Goal: Find specific page/section: Find specific page/section

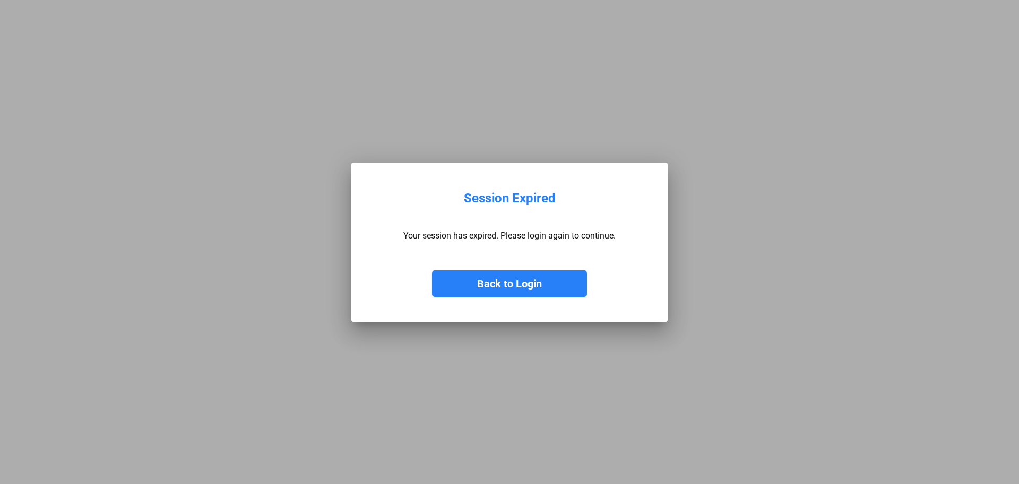
click at [559, 280] on button "Back to Login" at bounding box center [509, 283] width 155 height 27
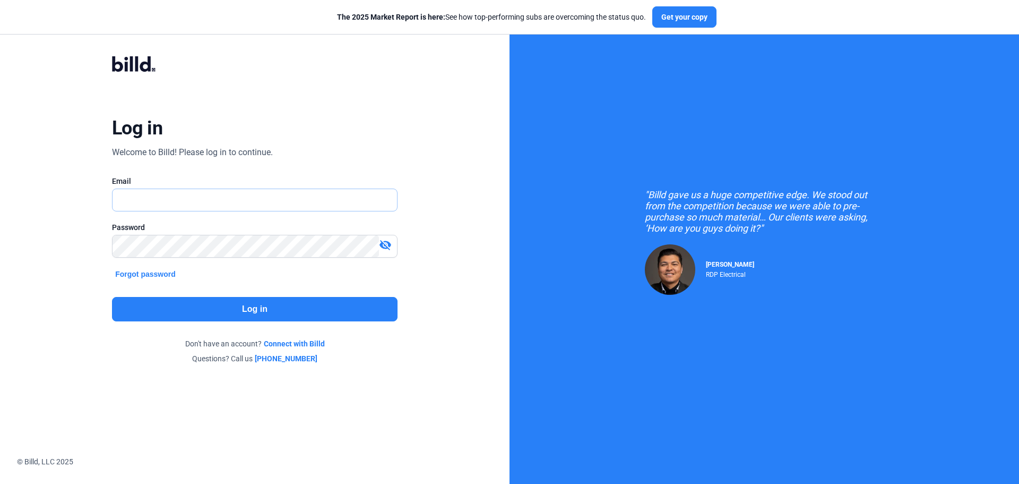
type input "[PERSON_NAME][EMAIL_ADDRESS][DOMAIN_NAME]"
click at [288, 316] on button "Log in" at bounding box center [255, 309] width 286 height 24
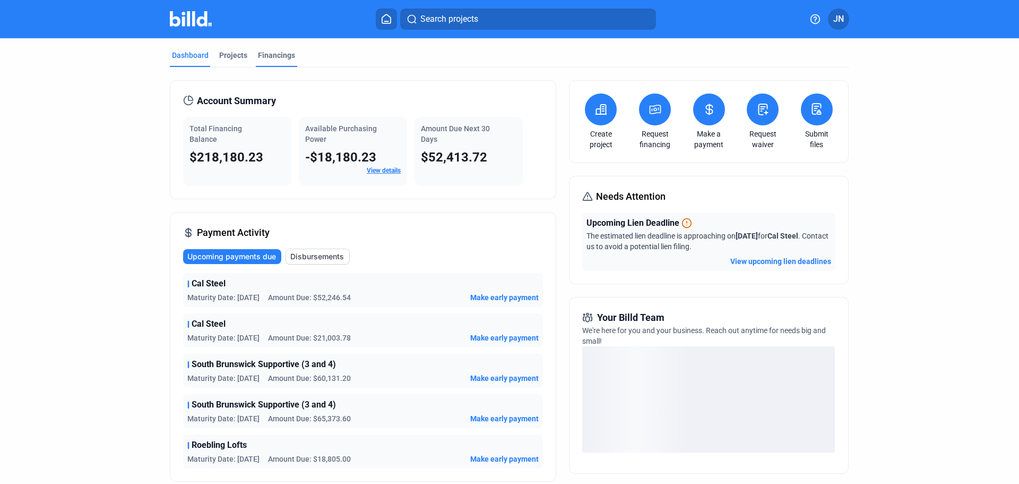
click at [268, 56] on div "Financings" at bounding box center [276, 55] width 37 height 11
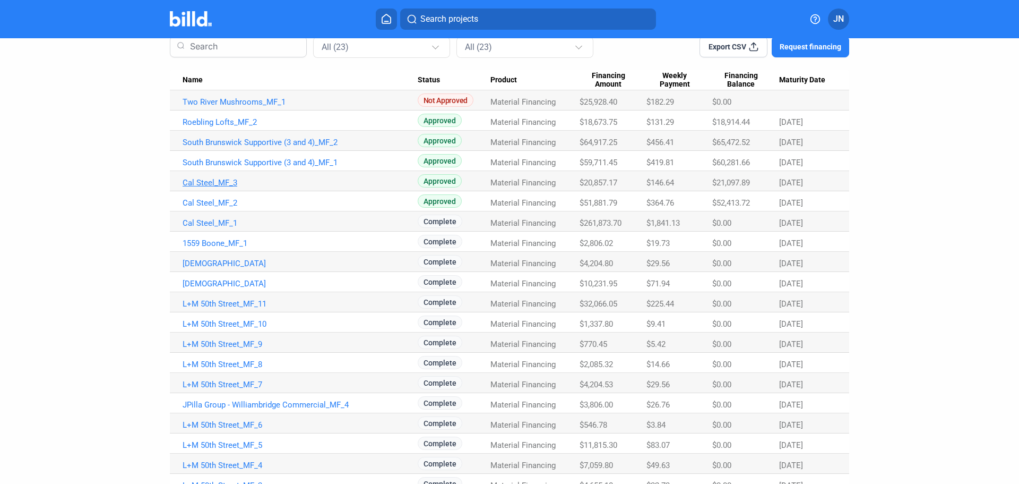
scroll to position [106, 0]
